Goal: Transaction & Acquisition: Purchase product/service

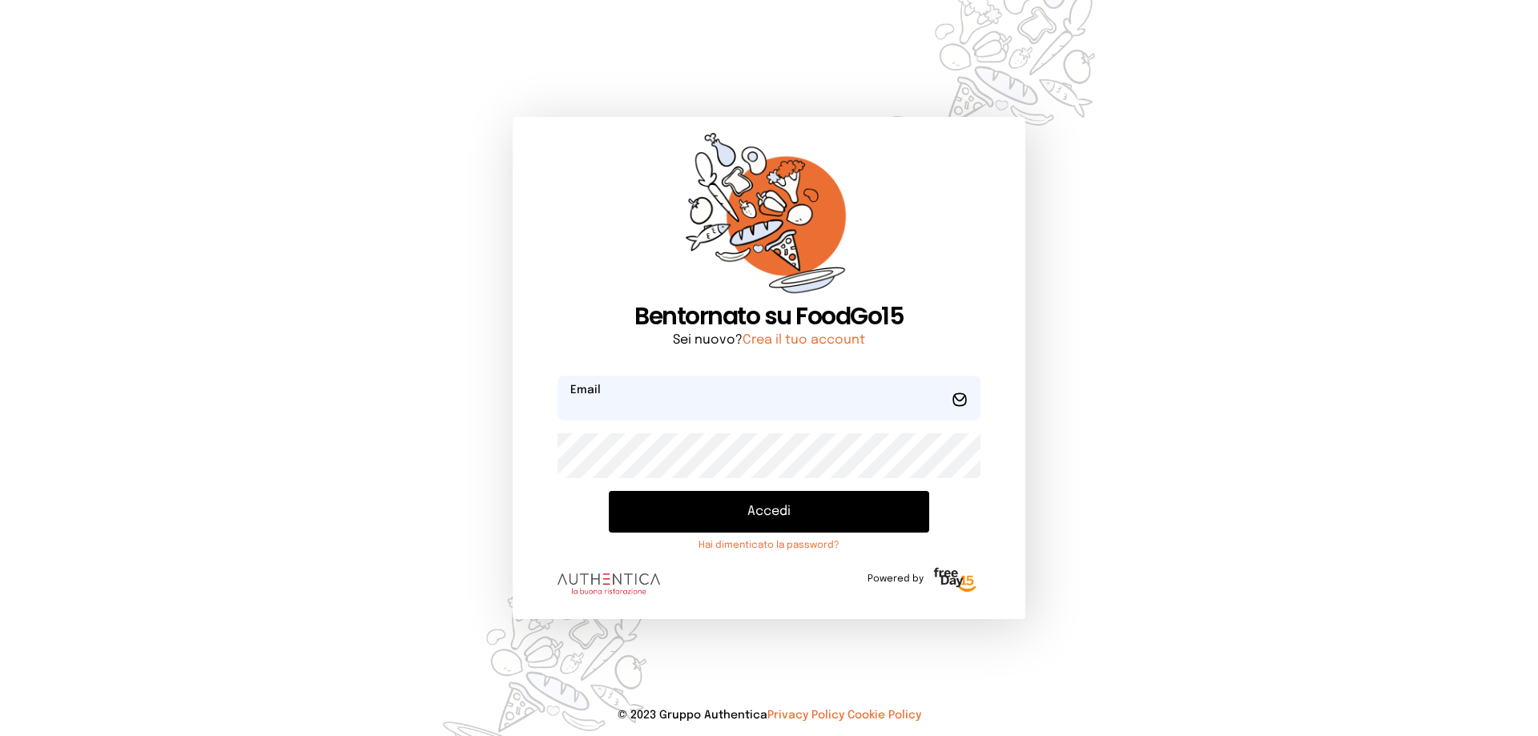
click at [609, 400] on input "email" at bounding box center [769, 398] width 423 height 45
type input "**********"
click at [677, 510] on button "Accedi" at bounding box center [769, 512] width 320 height 42
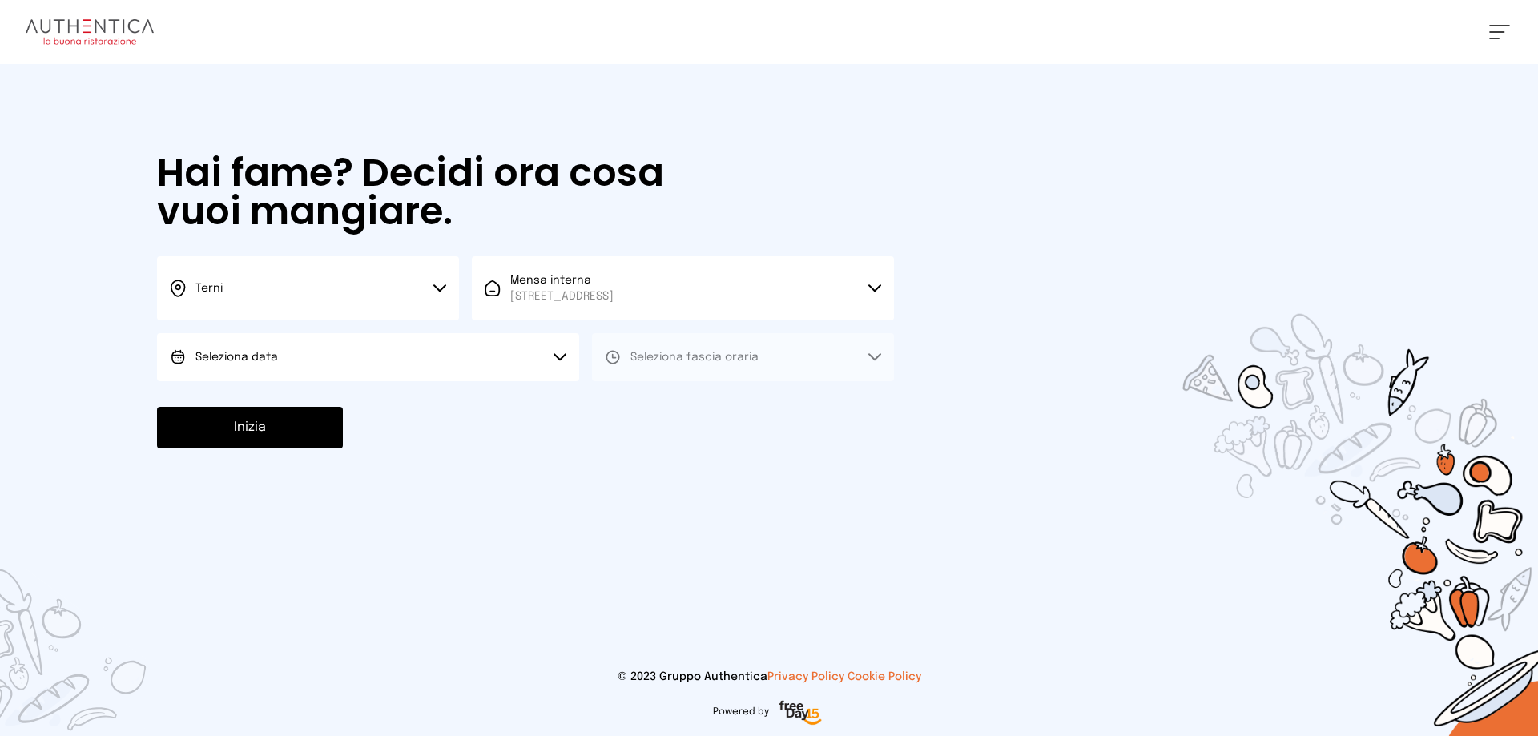
click at [451, 358] on button "Seleziona data" at bounding box center [368, 357] width 422 height 48
click at [294, 401] on li "[DATE], [DATE]" at bounding box center [368, 402] width 422 height 42
click at [703, 365] on span "Seleziona fascia oraria" at bounding box center [695, 357] width 128 height 16
click at [656, 403] on span "Pranzo" at bounding box center [650, 402] width 38 height 16
click at [305, 425] on button "Inizia" at bounding box center [250, 428] width 186 height 42
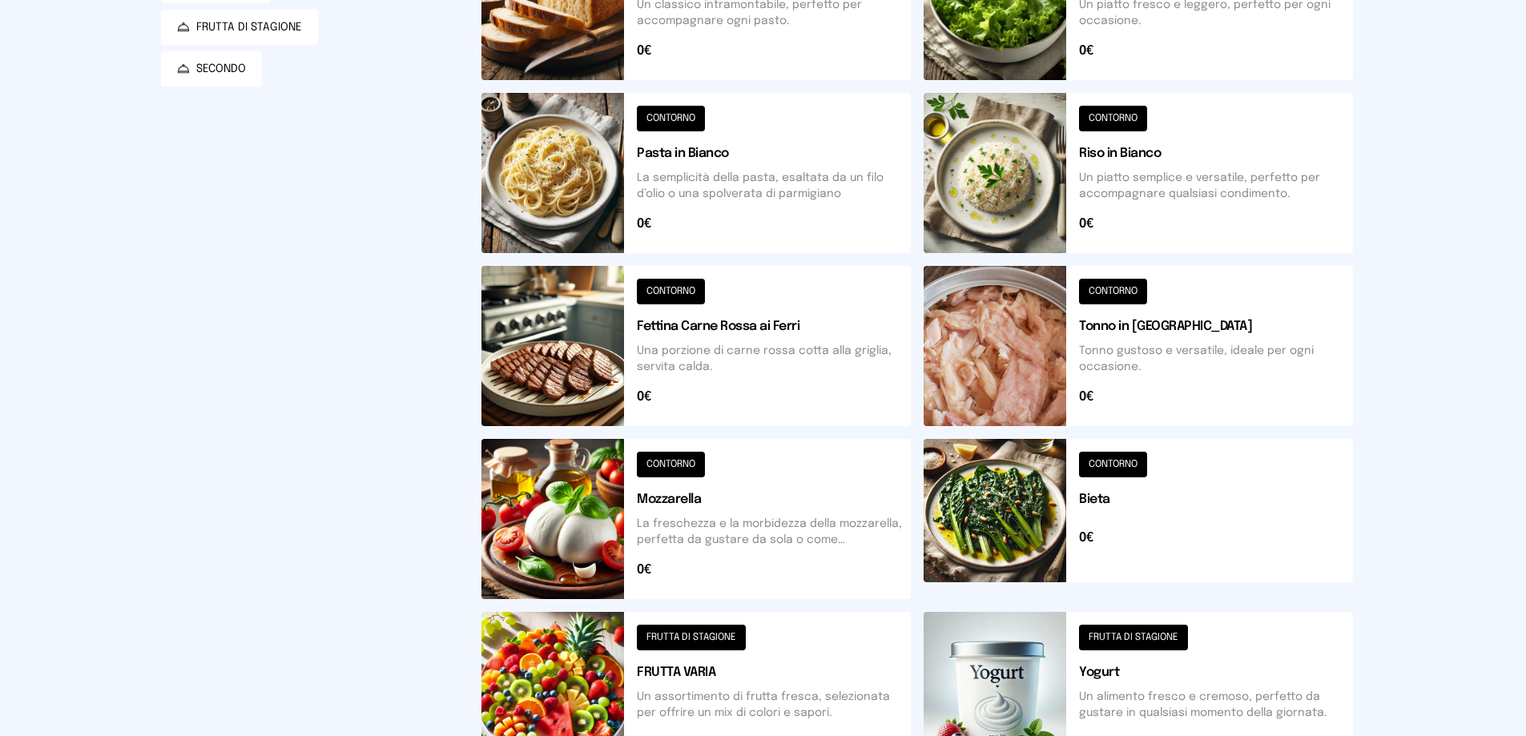
scroll to position [320, 0]
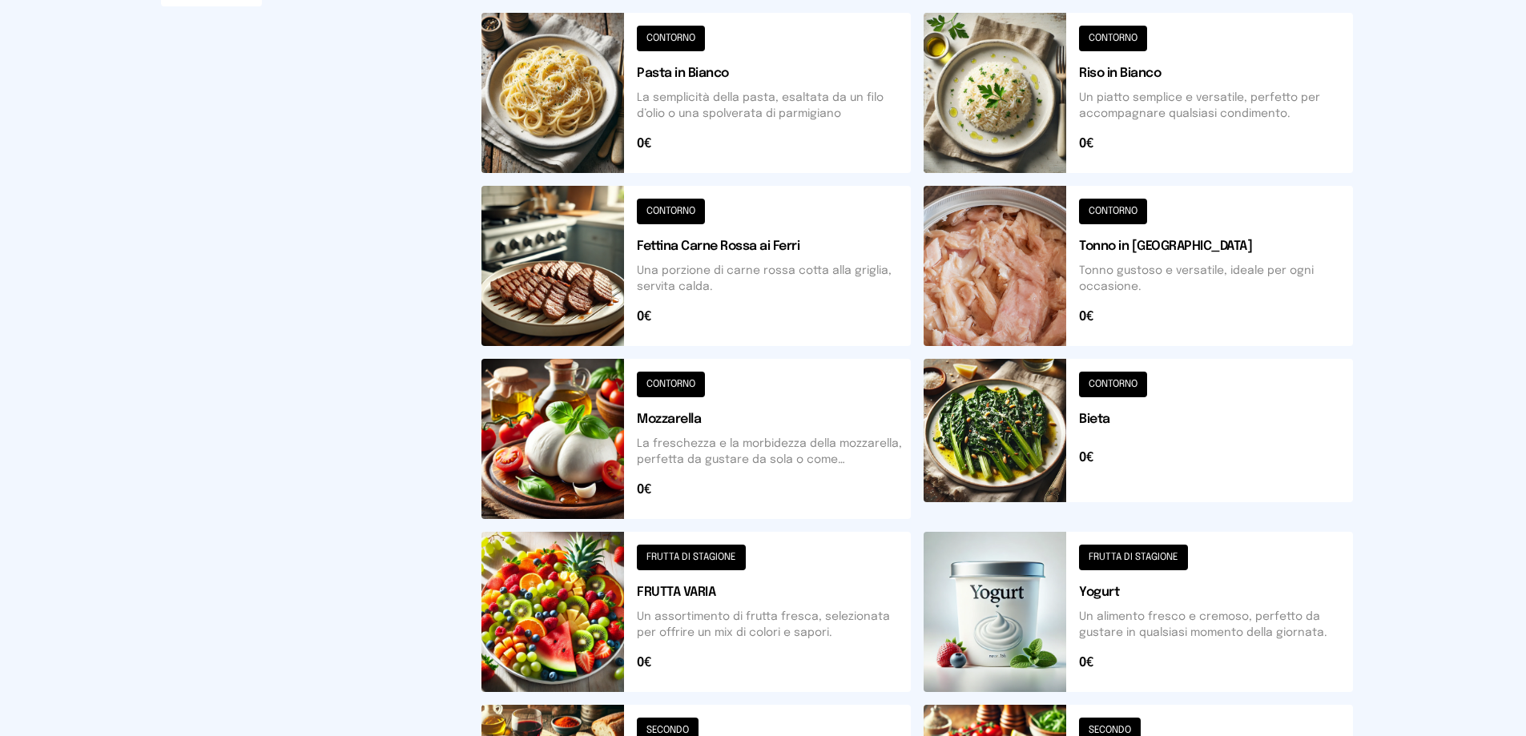
click at [1002, 453] on button at bounding box center [1138, 439] width 429 height 160
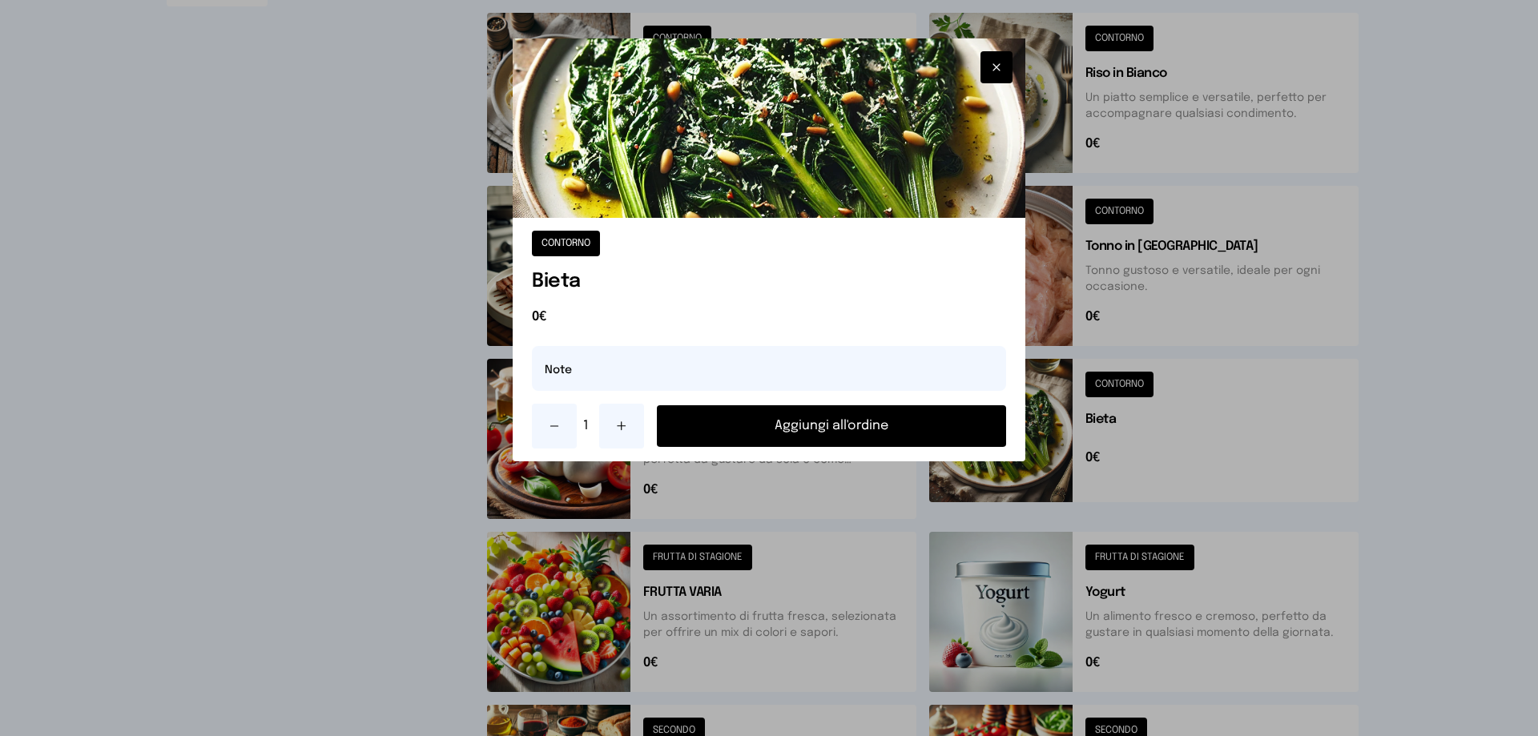
click at [820, 426] on button "Aggiungi all'ordine" at bounding box center [831, 426] width 349 height 42
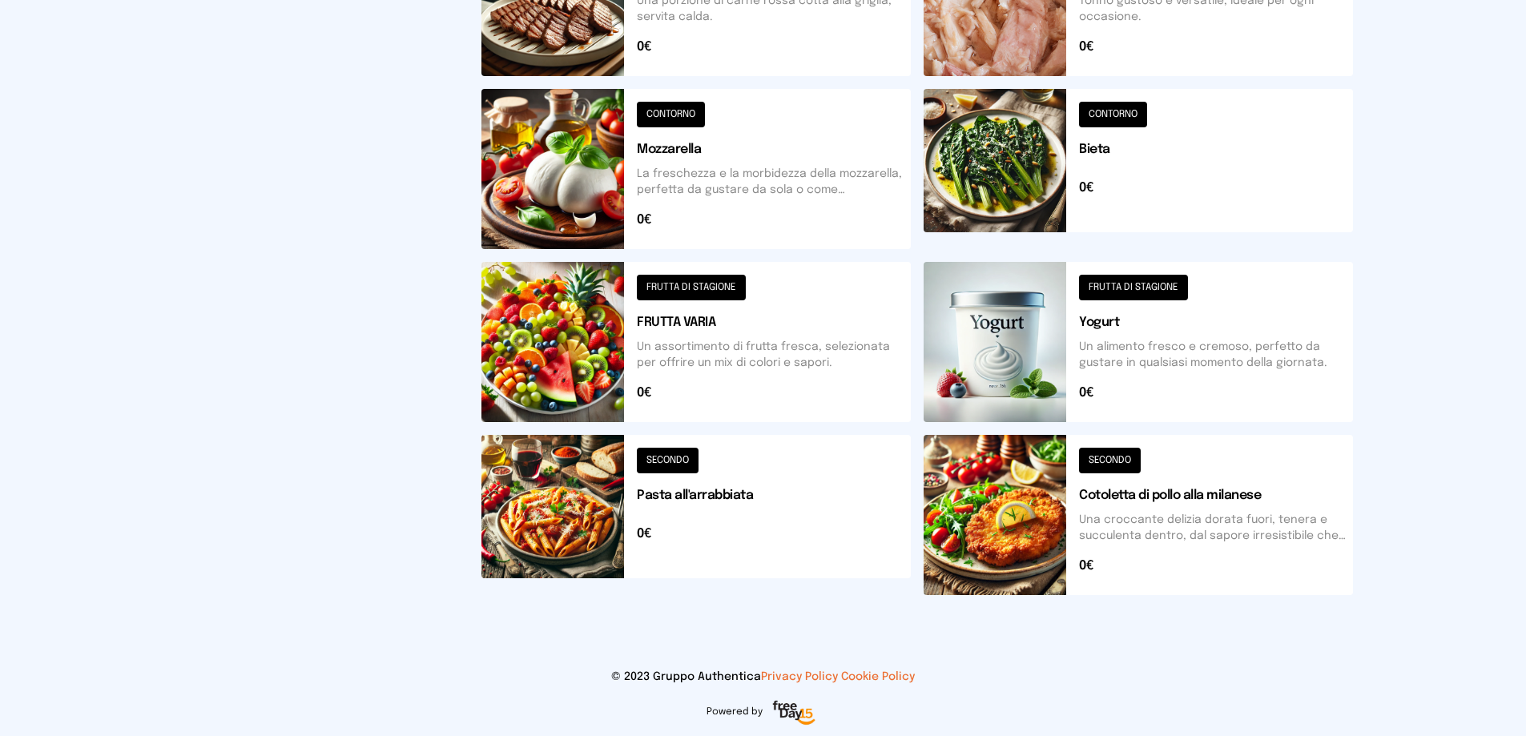
scroll to position [270, 0]
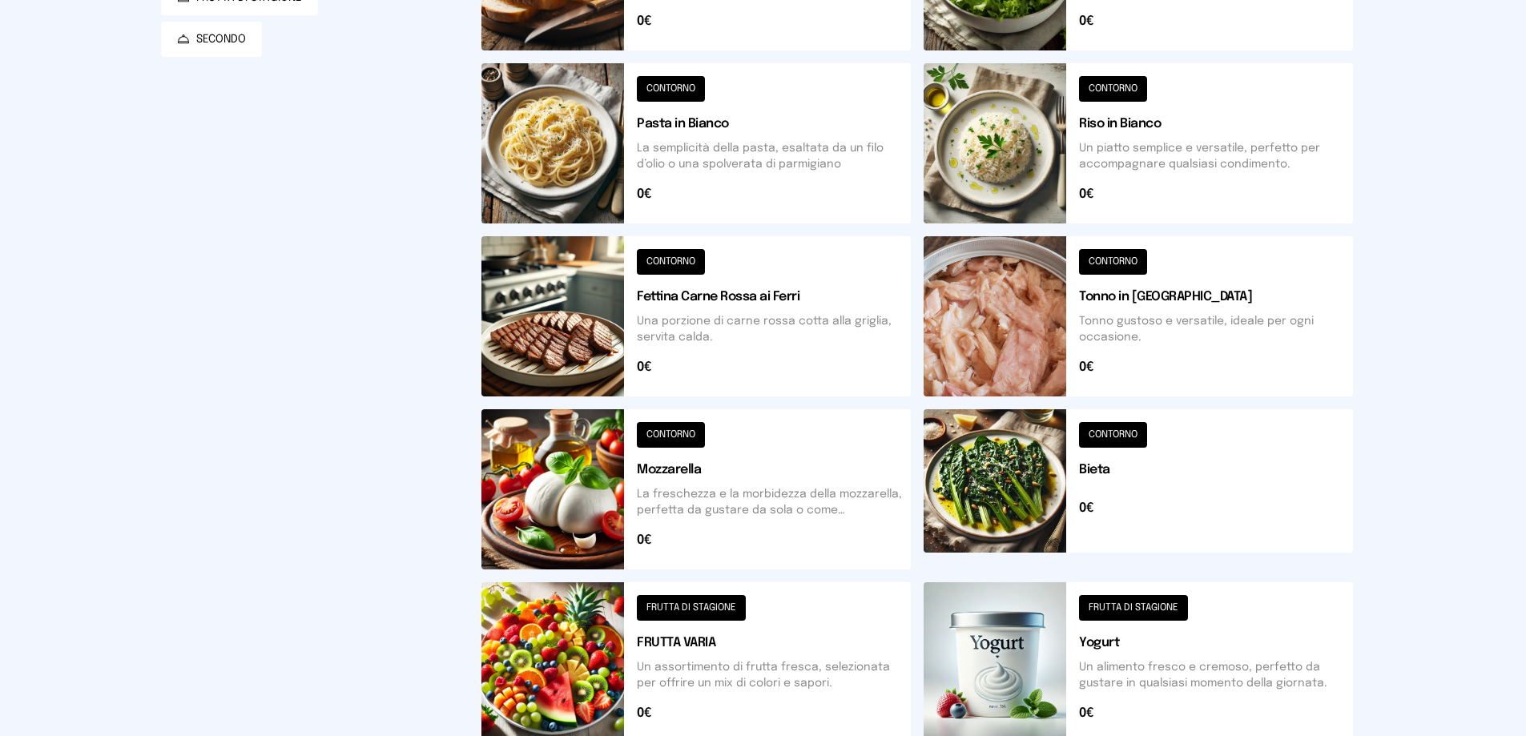
click at [686, 332] on button at bounding box center [695, 316] width 429 height 160
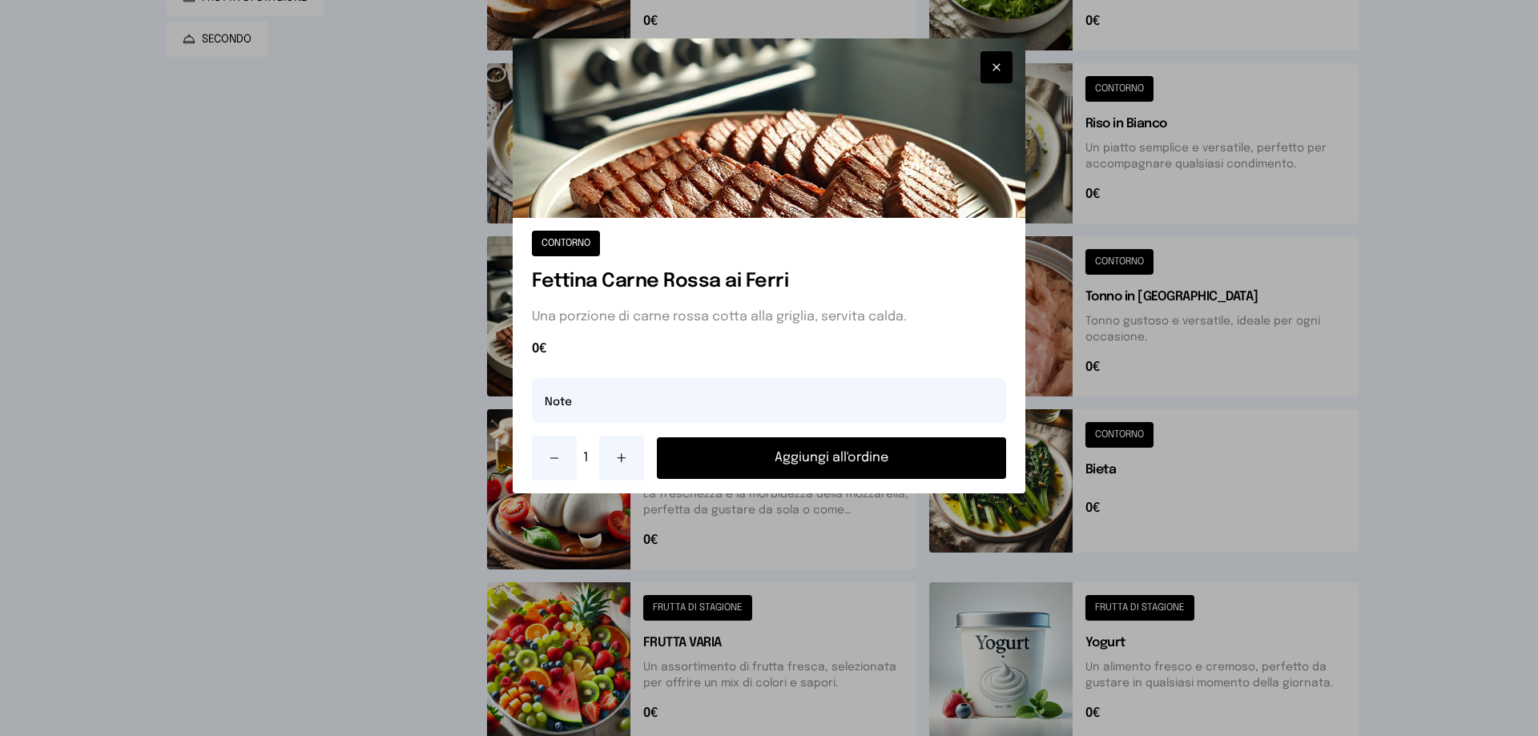
click at [812, 461] on button "Aggiungi all'ordine" at bounding box center [831, 458] width 349 height 42
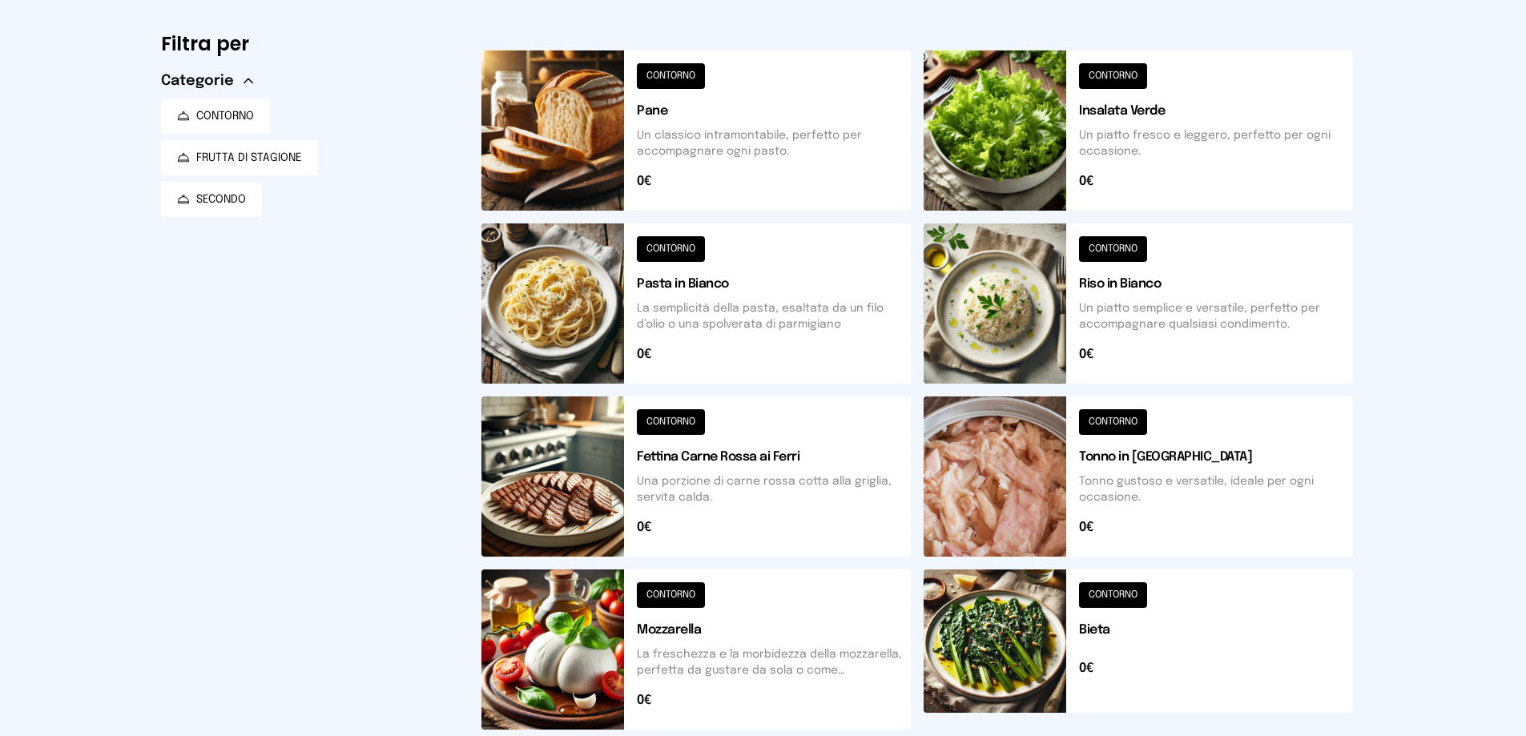
scroll to position [0, 0]
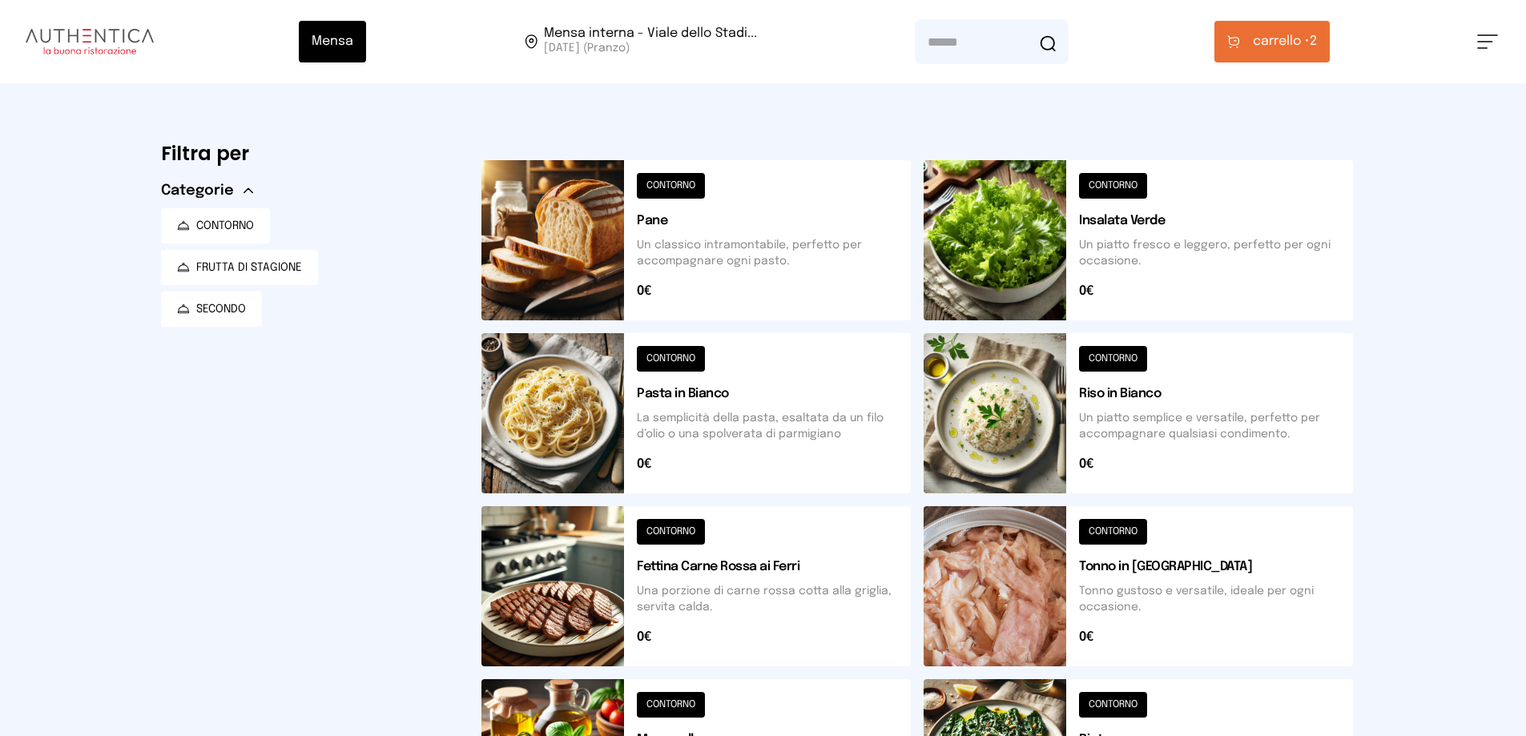
click at [553, 279] on button at bounding box center [695, 240] width 429 height 160
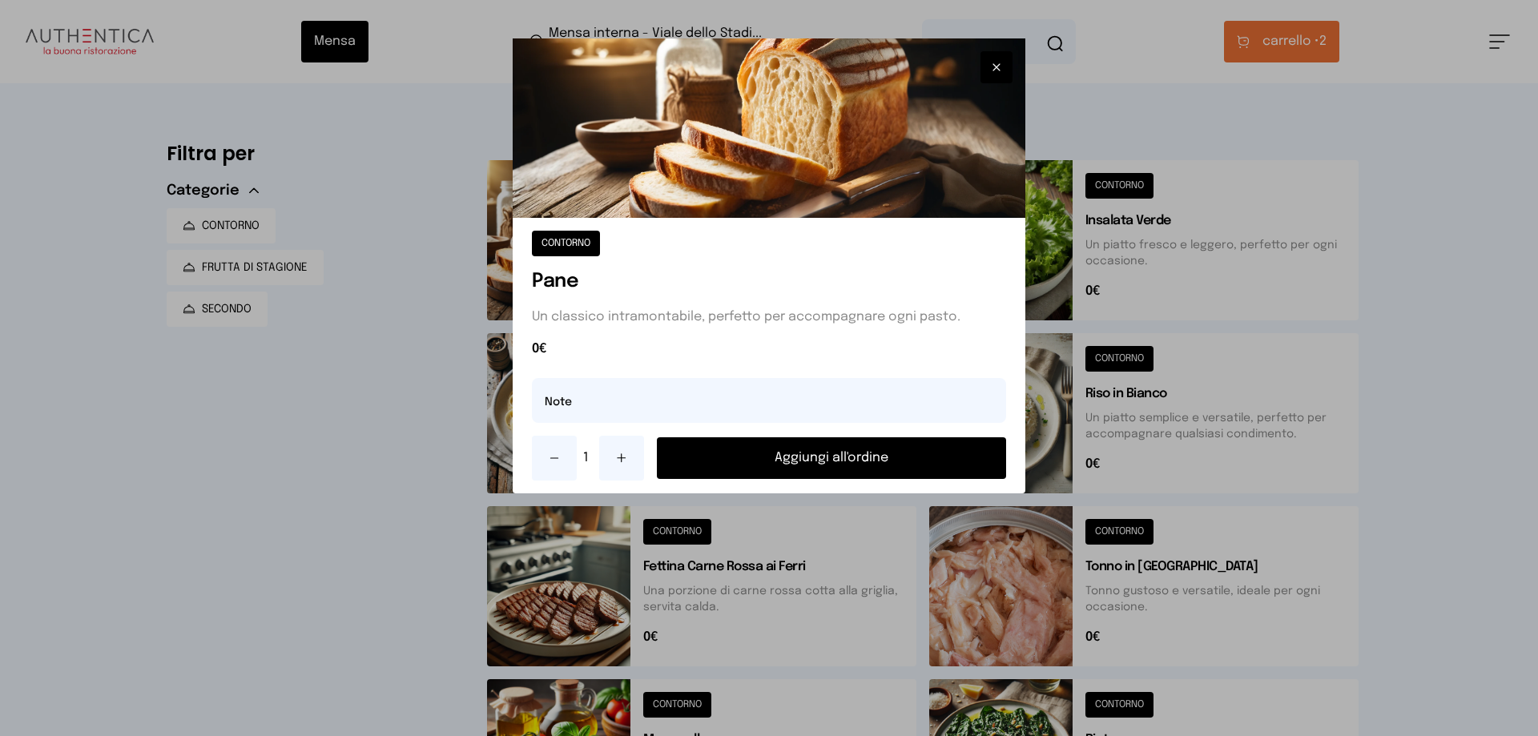
click at [735, 444] on button "Aggiungi all'ordine" at bounding box center [831, 458] width 349 height 42
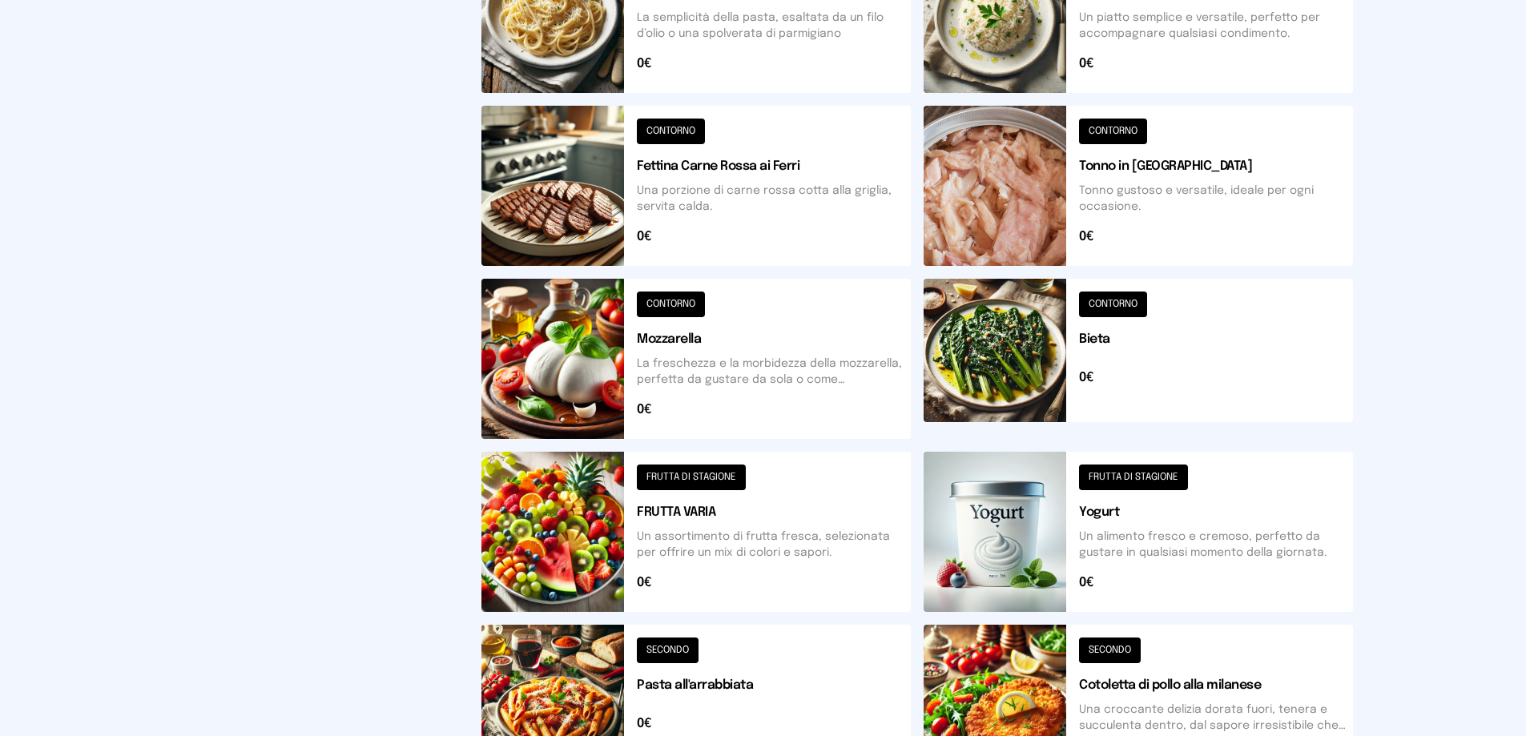
scroll to position [590, 0]
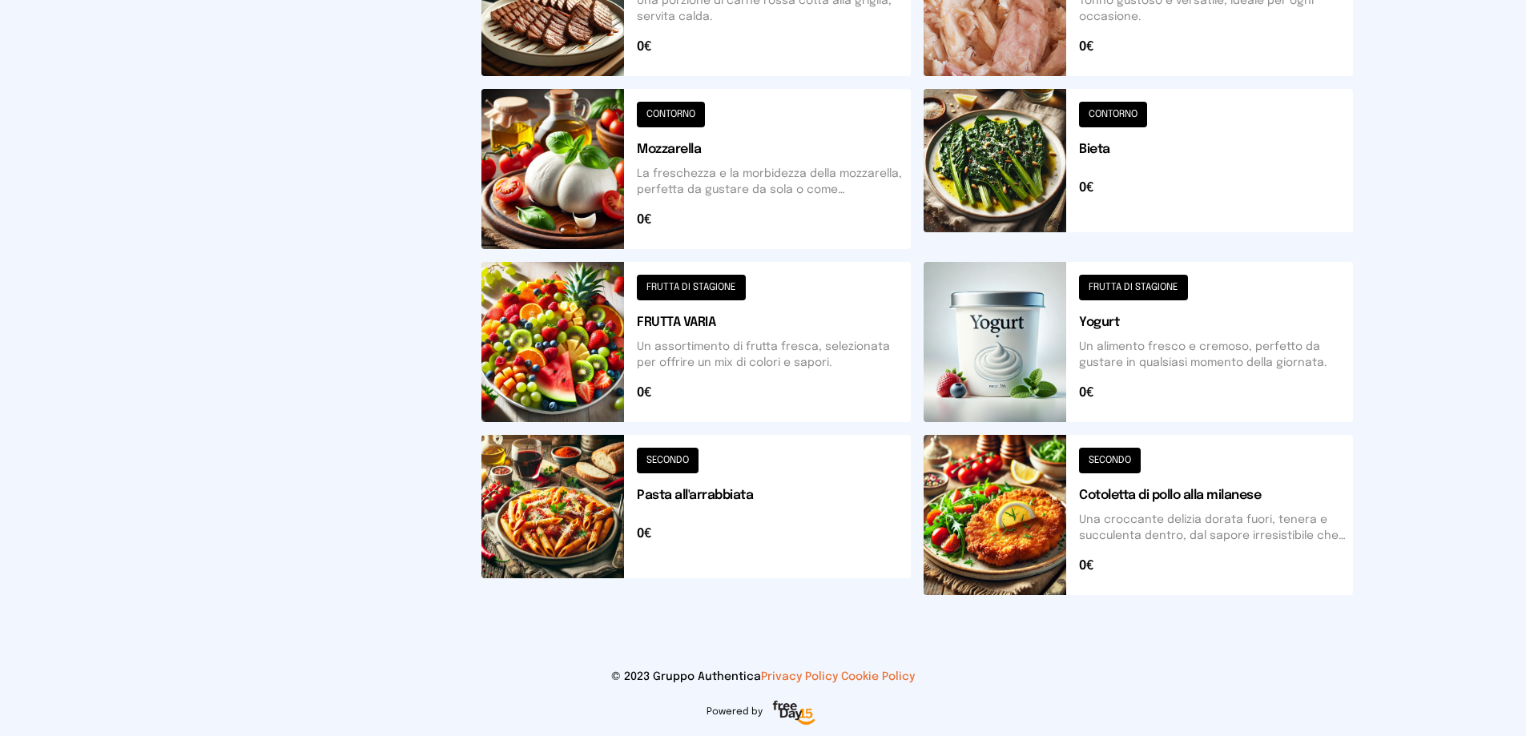
click at [1013, 335] on button at bounding box center [1138, 342] width 429 height 160
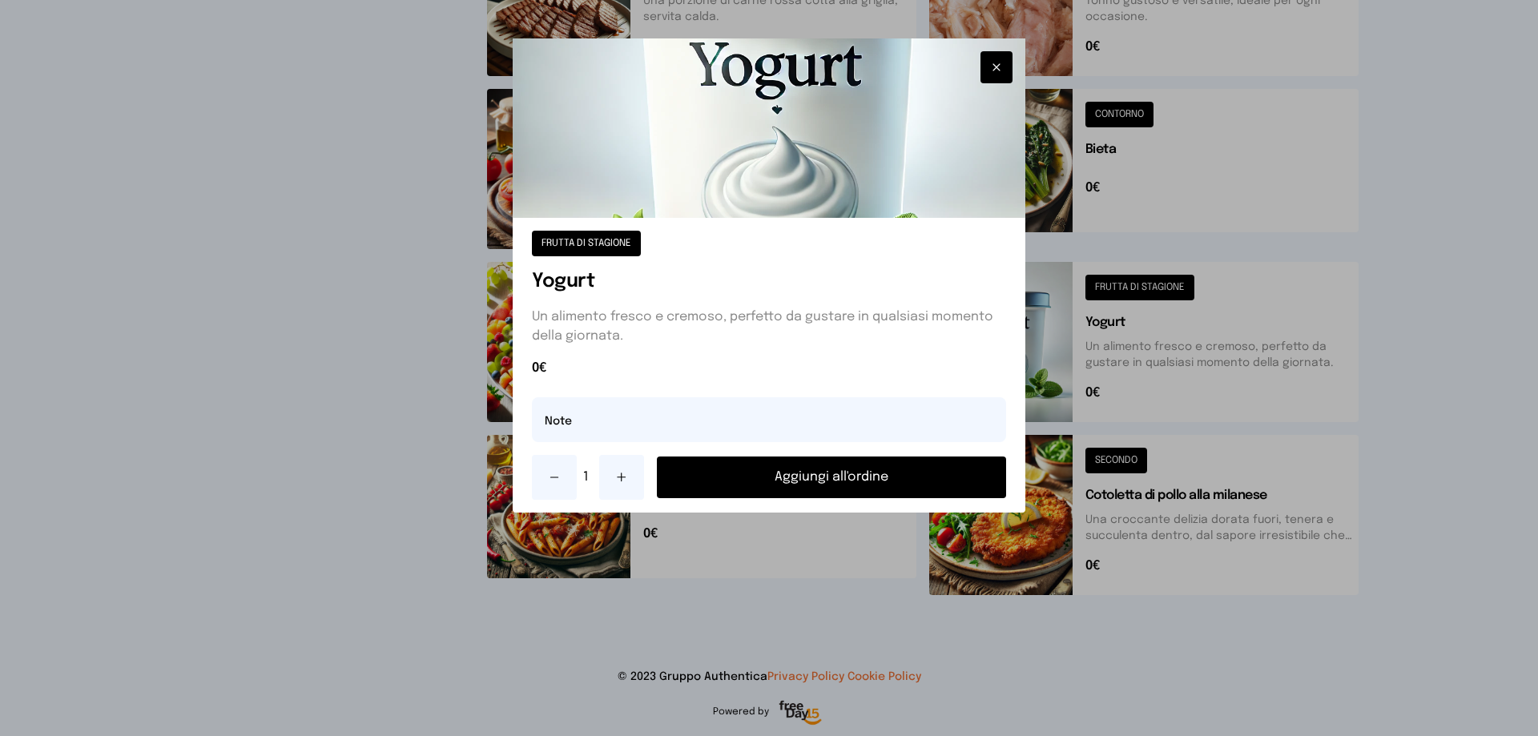
click at [876, 481] on button "Aggiungi all'ordine" at bounding box center [831, 478] width 349 height 42
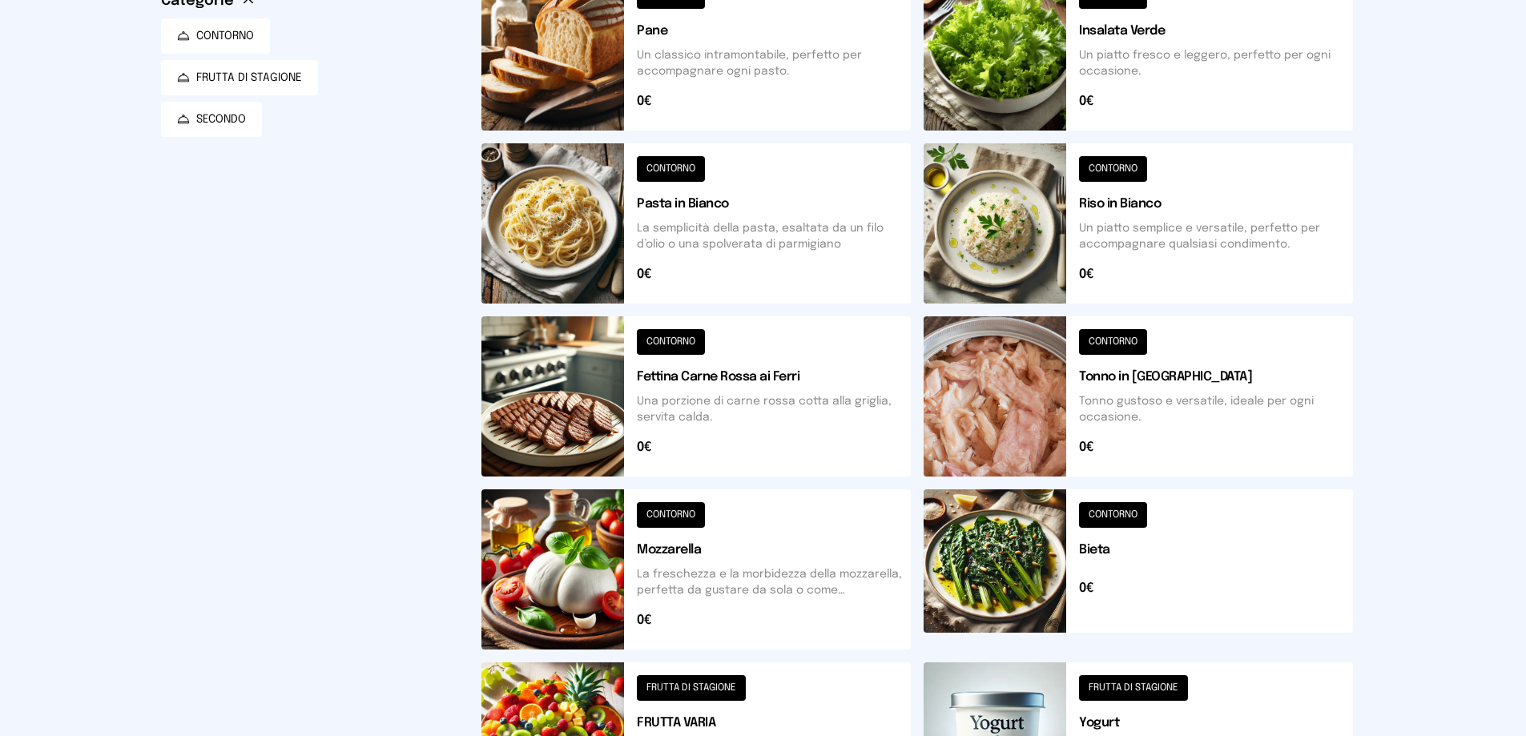
scroll to position [0, 0]
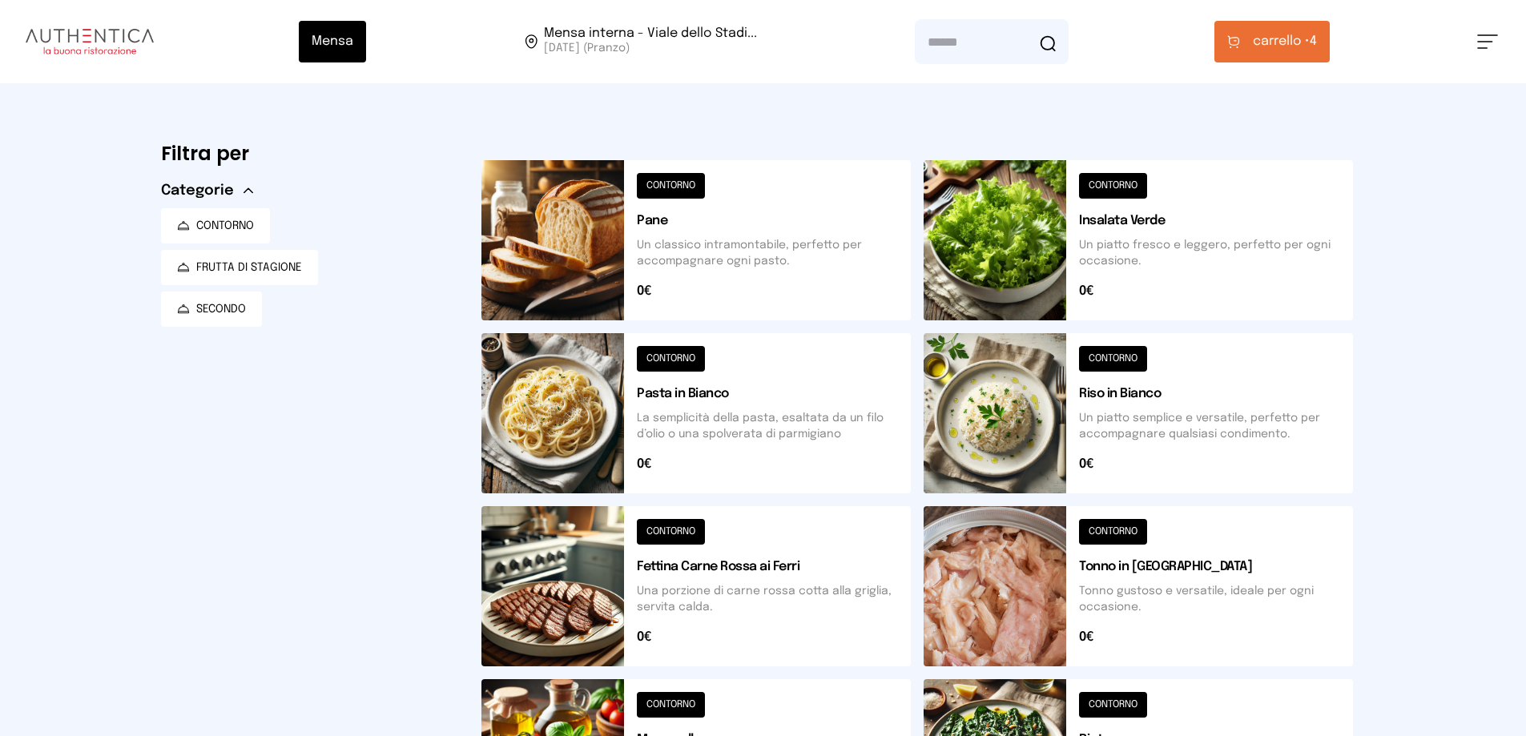
click at [1278, 38] on span "carrello •" at bounding box center [1281, 41] width 57 height 19
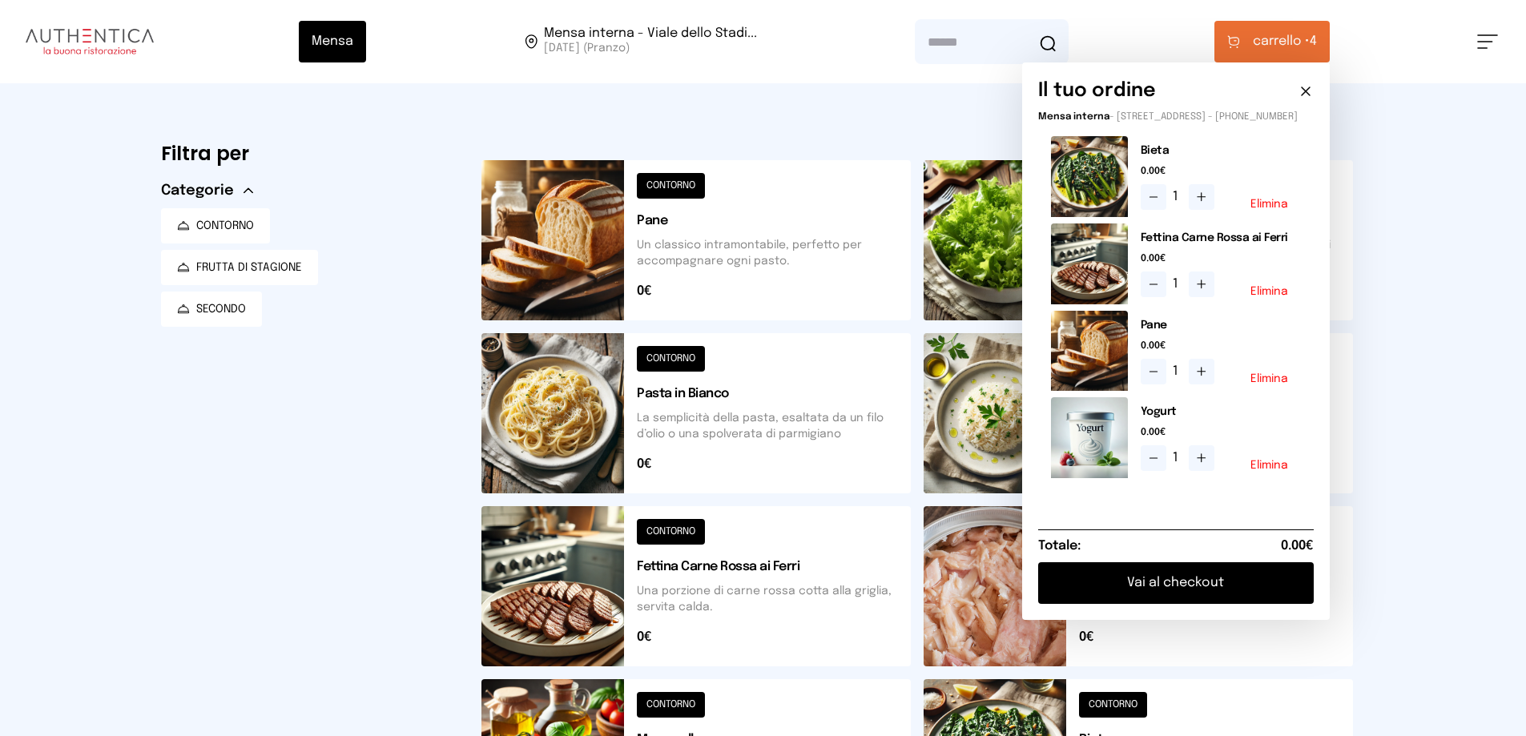
click at [1107, 604] on button "Vai al checkout" at bounding box center [1176, 583] width 276 height 42
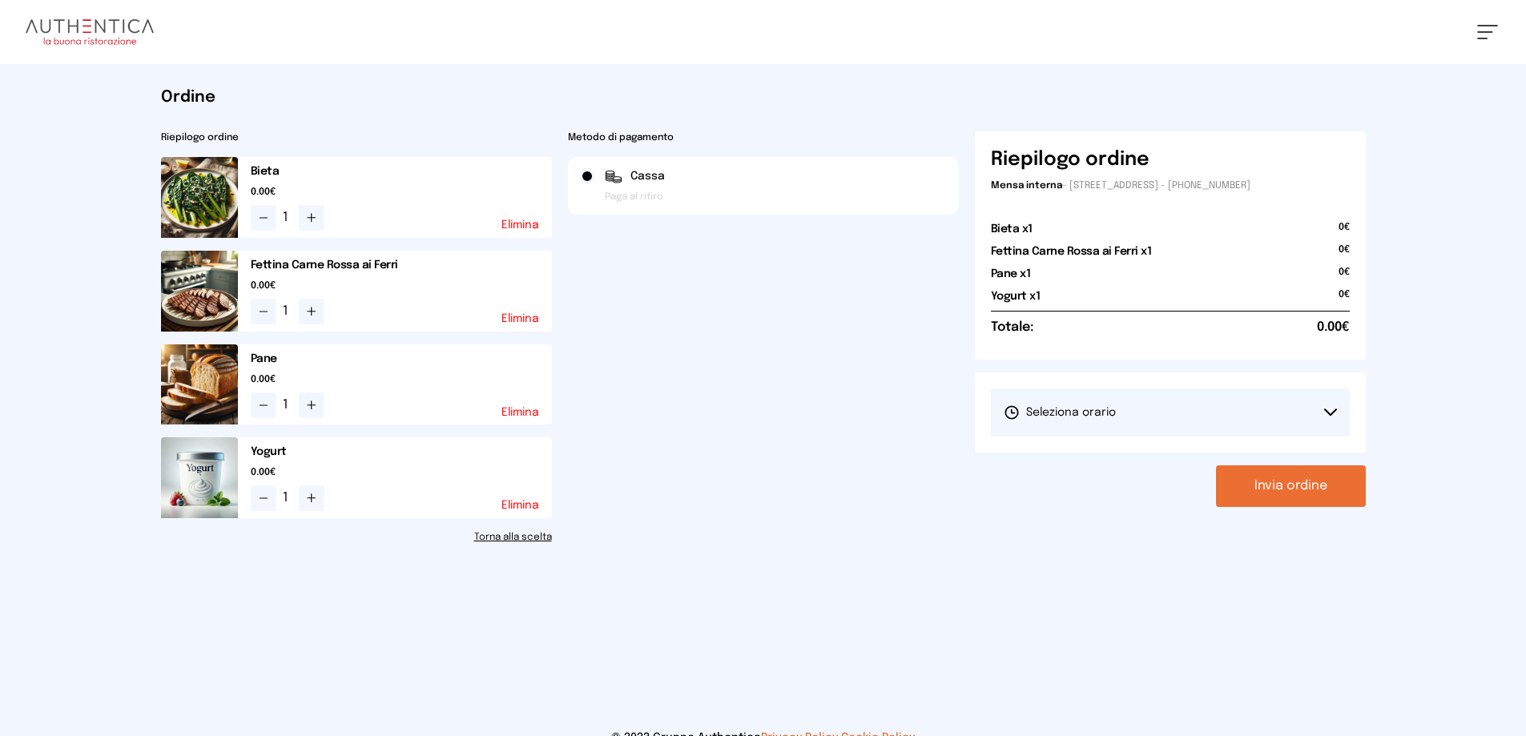
click at [1143, 433] on button "Seleziona orario" at bounding box center [1170, 413] width 359 height 48
click at [1107, 445] on li "1° Turno (13:00 - 15:00)" at bounding box center [1170, 458] width 359 height 42
click at [1288, 491] on button "Invia ordine" at bounding box center [1291, 486] width 150 height 42
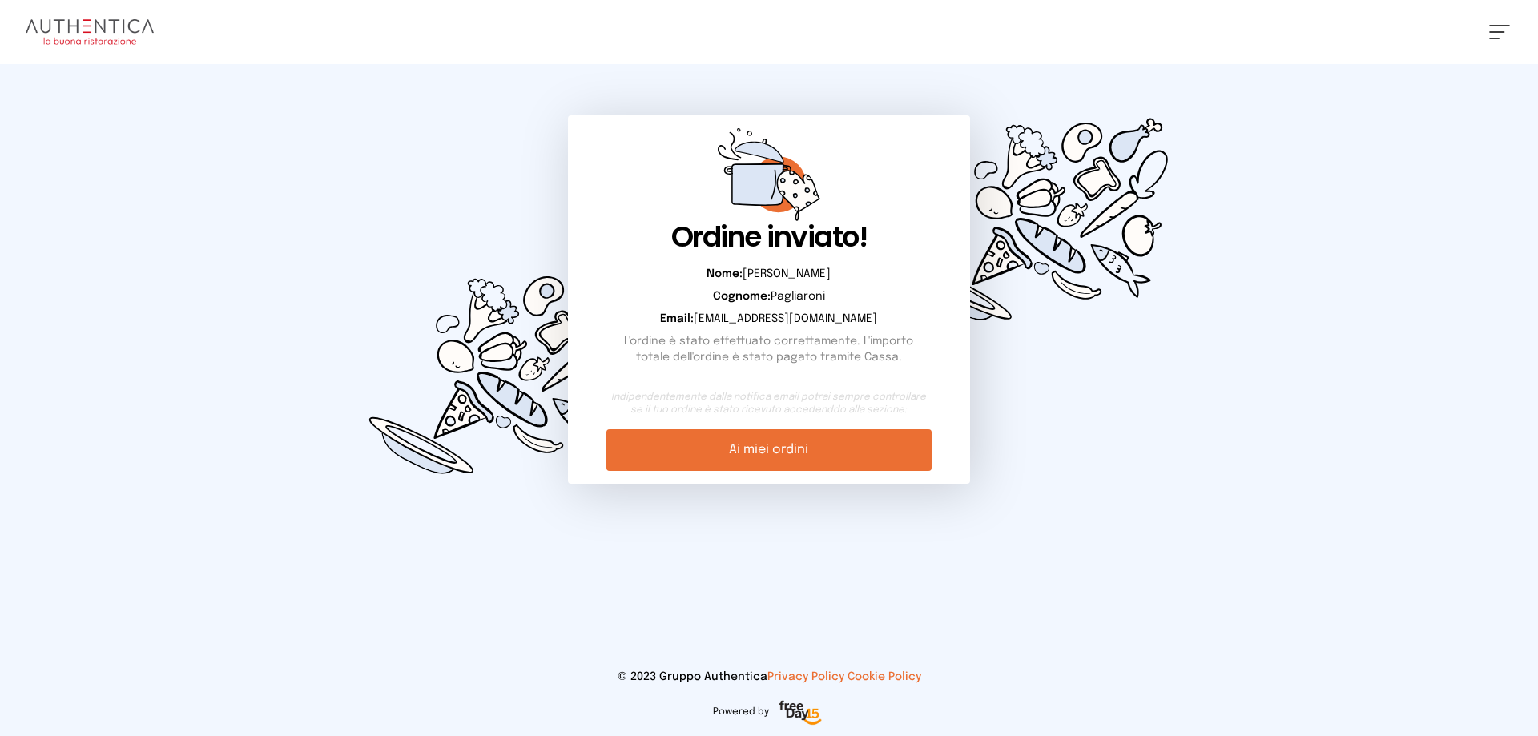
click at [816, 440] on link "Ai miei ordini" at bounding box center [768, 450] width 324 height 42
